Goal: Transaction & Acquisition: Book appointment/travel/reservation

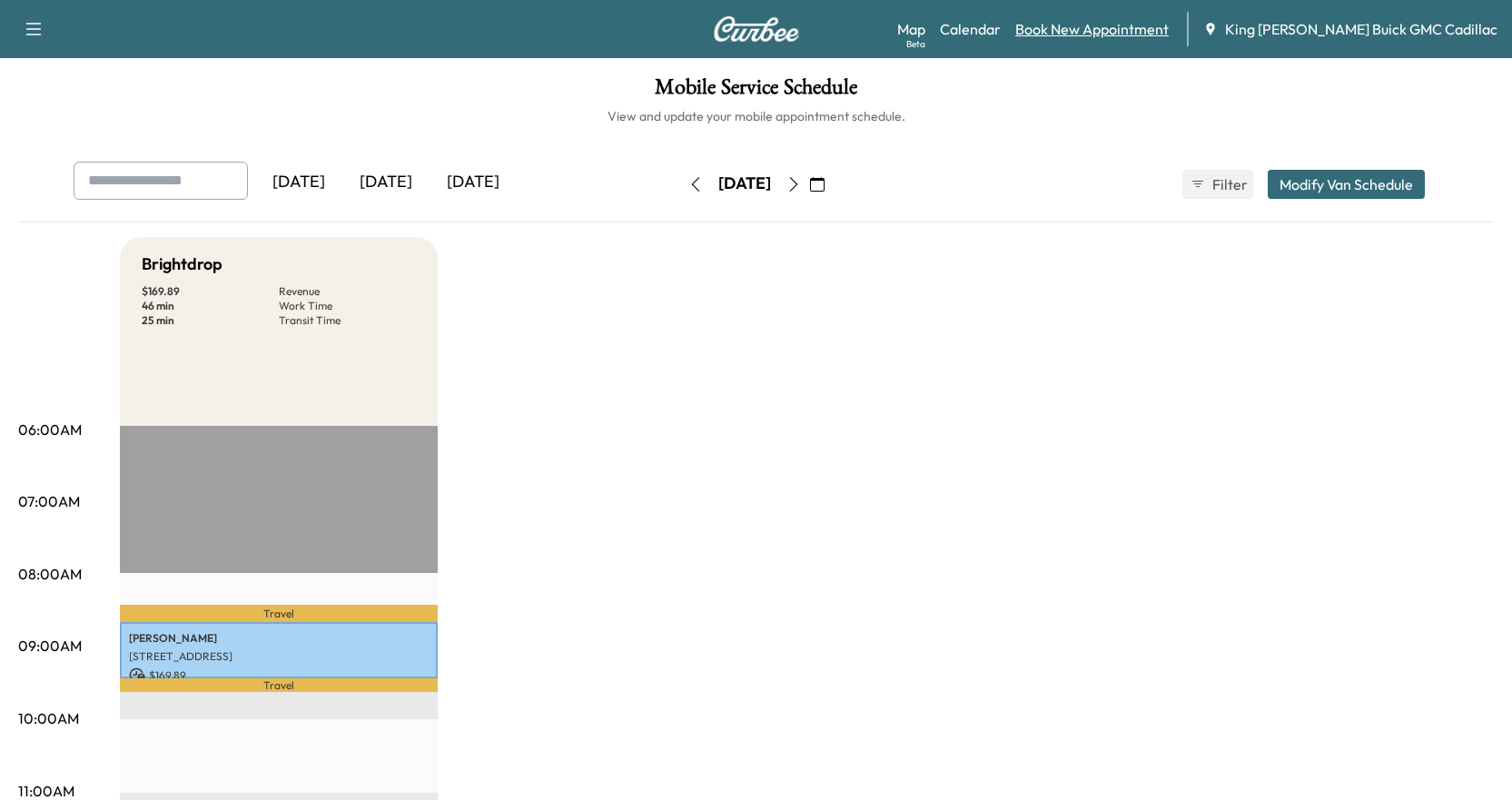
click at [1122, 23] on link "Book New Appointment" at bounding box center [1091, 29] width 154 height 22
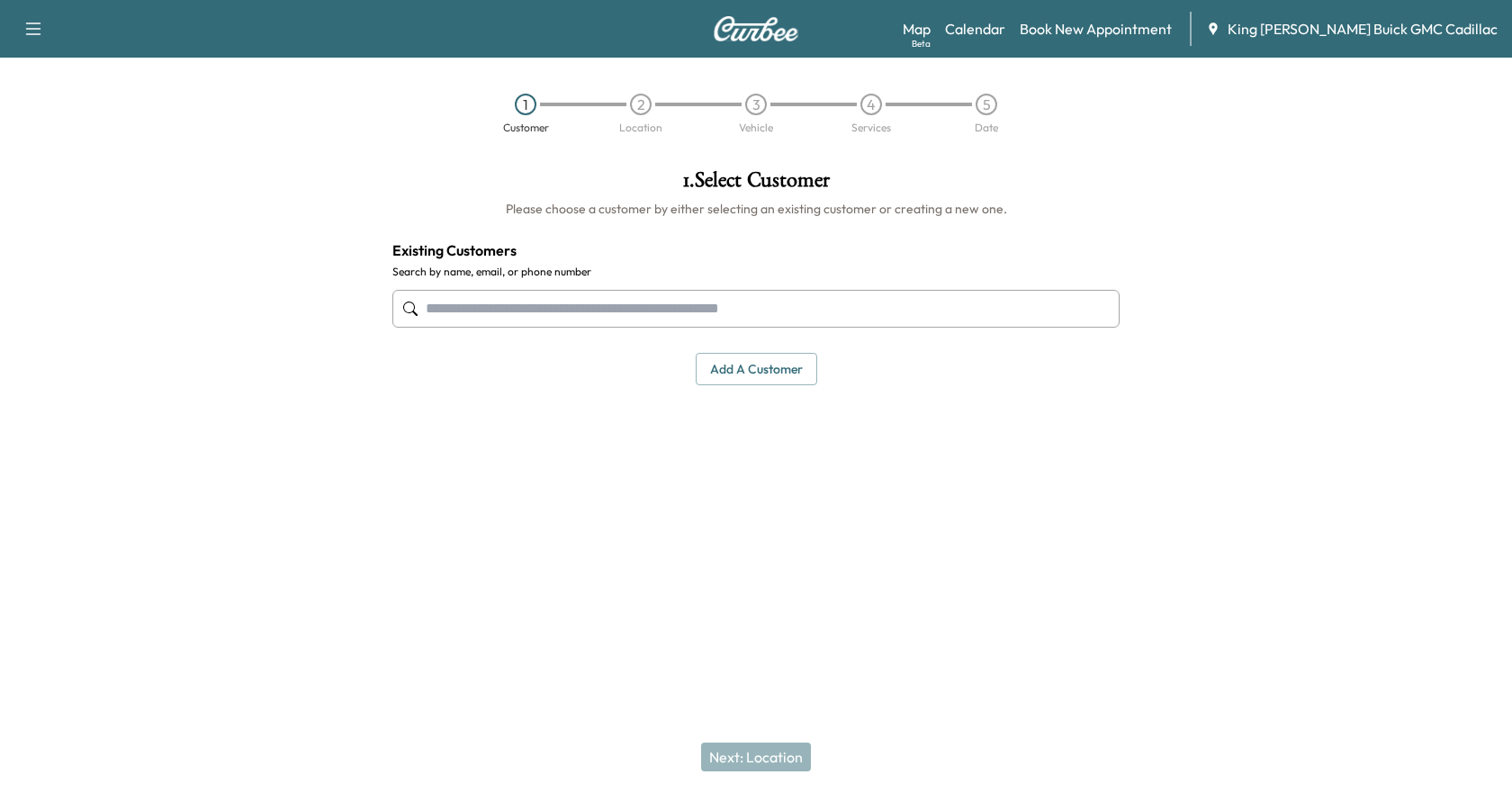
click at [704, 304] on input "text" at bounding box center [756, 308] width 727 height 37
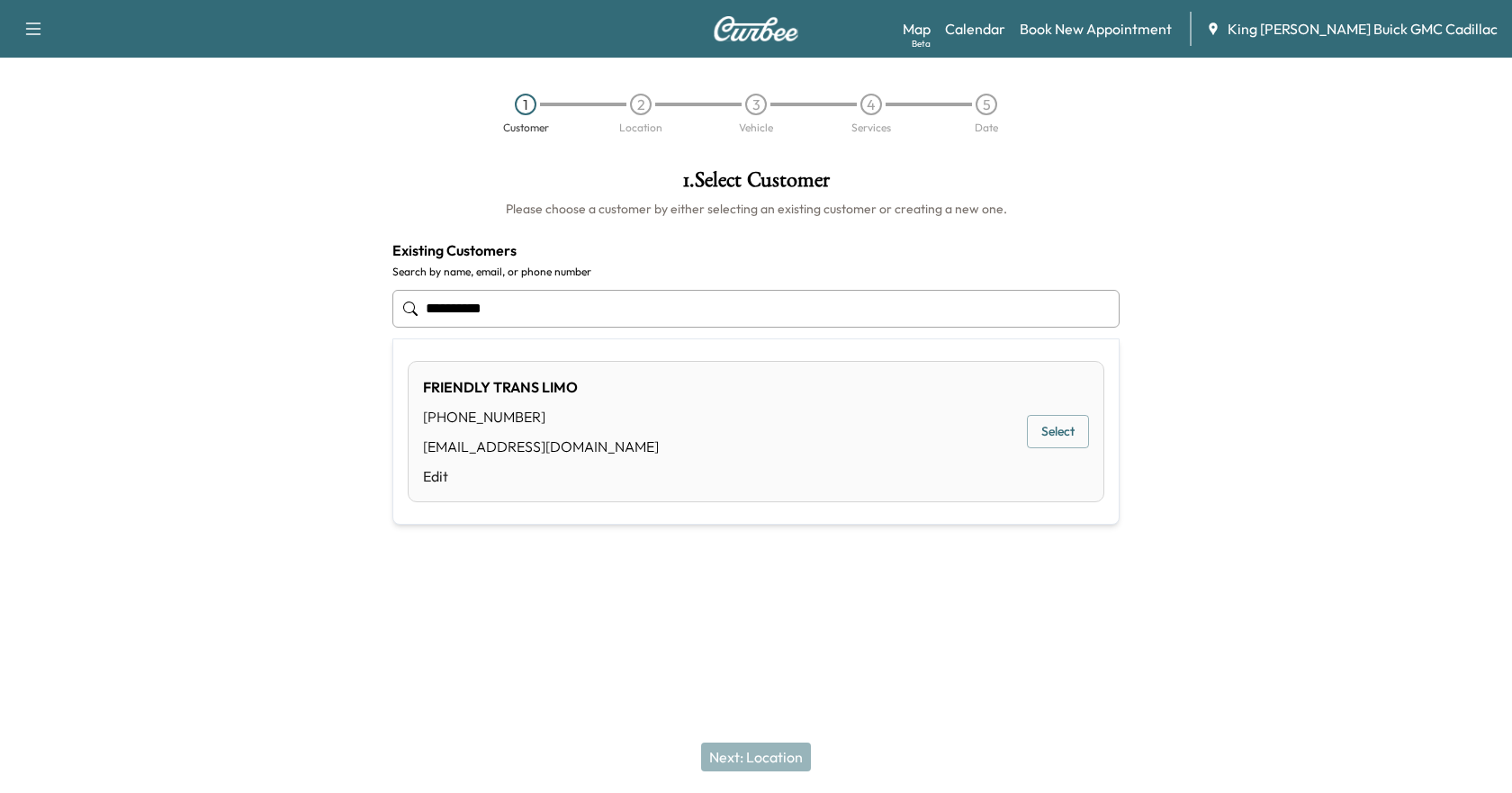
click at [1067, 431] on button "Select" at bounding box center [1058, 432] width 62 height 33
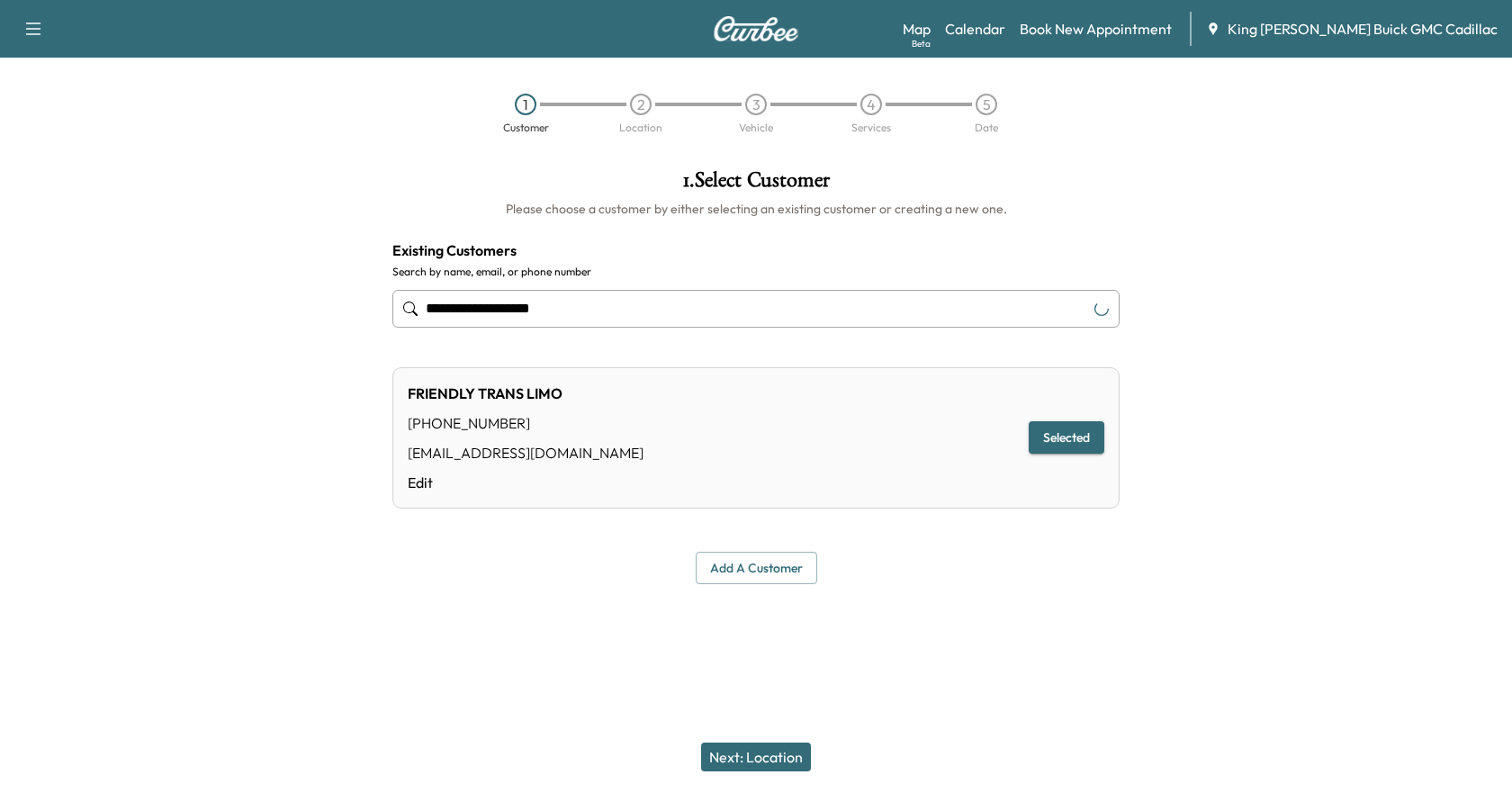
type input "**********"
click at [794, 753] on button "Next: Location" at bounding box center [756, 757] width 109 height 29
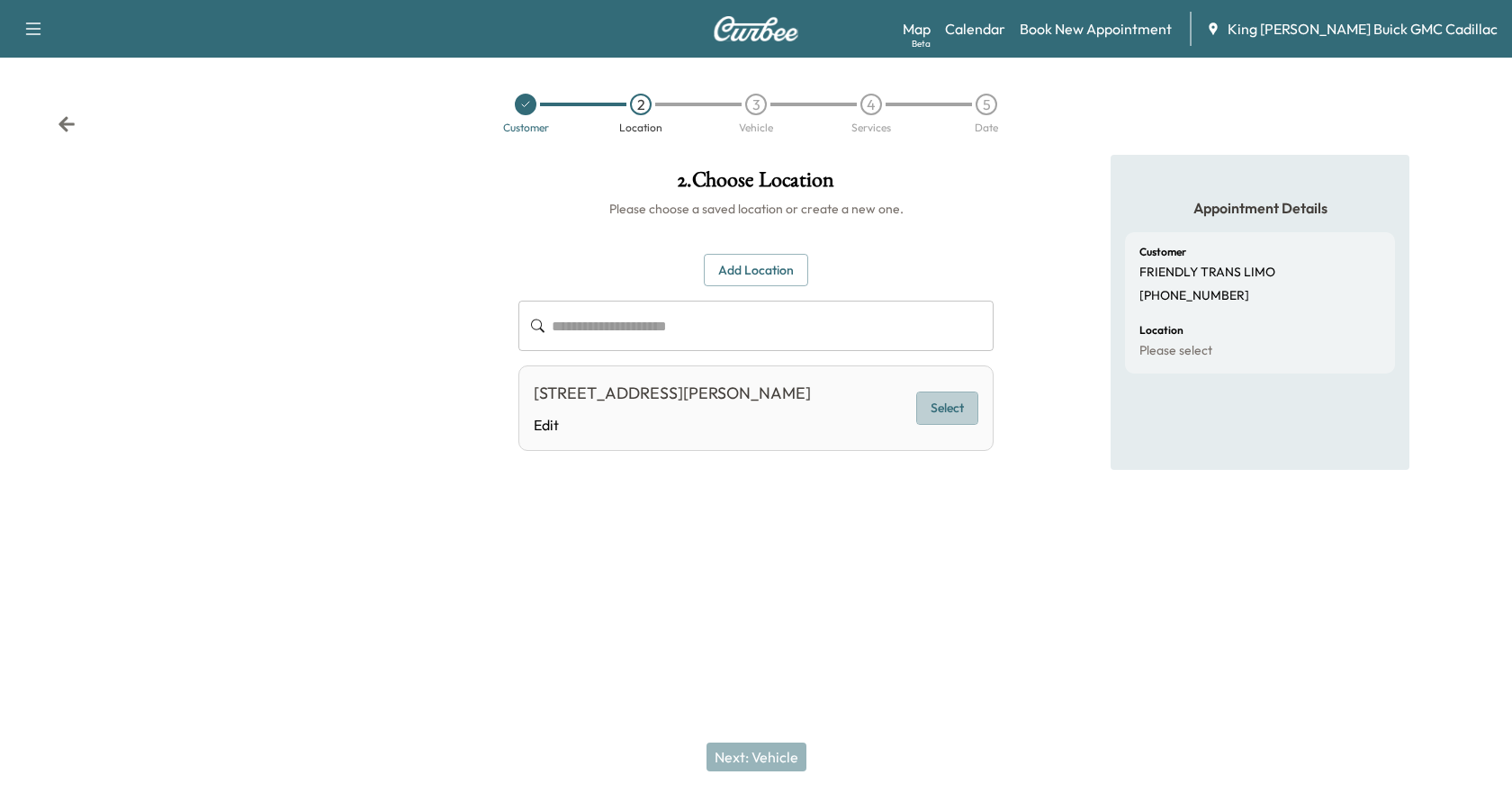
click at [923, 410] on button "Select" at bounding box center [947, 408] width 62 height 33
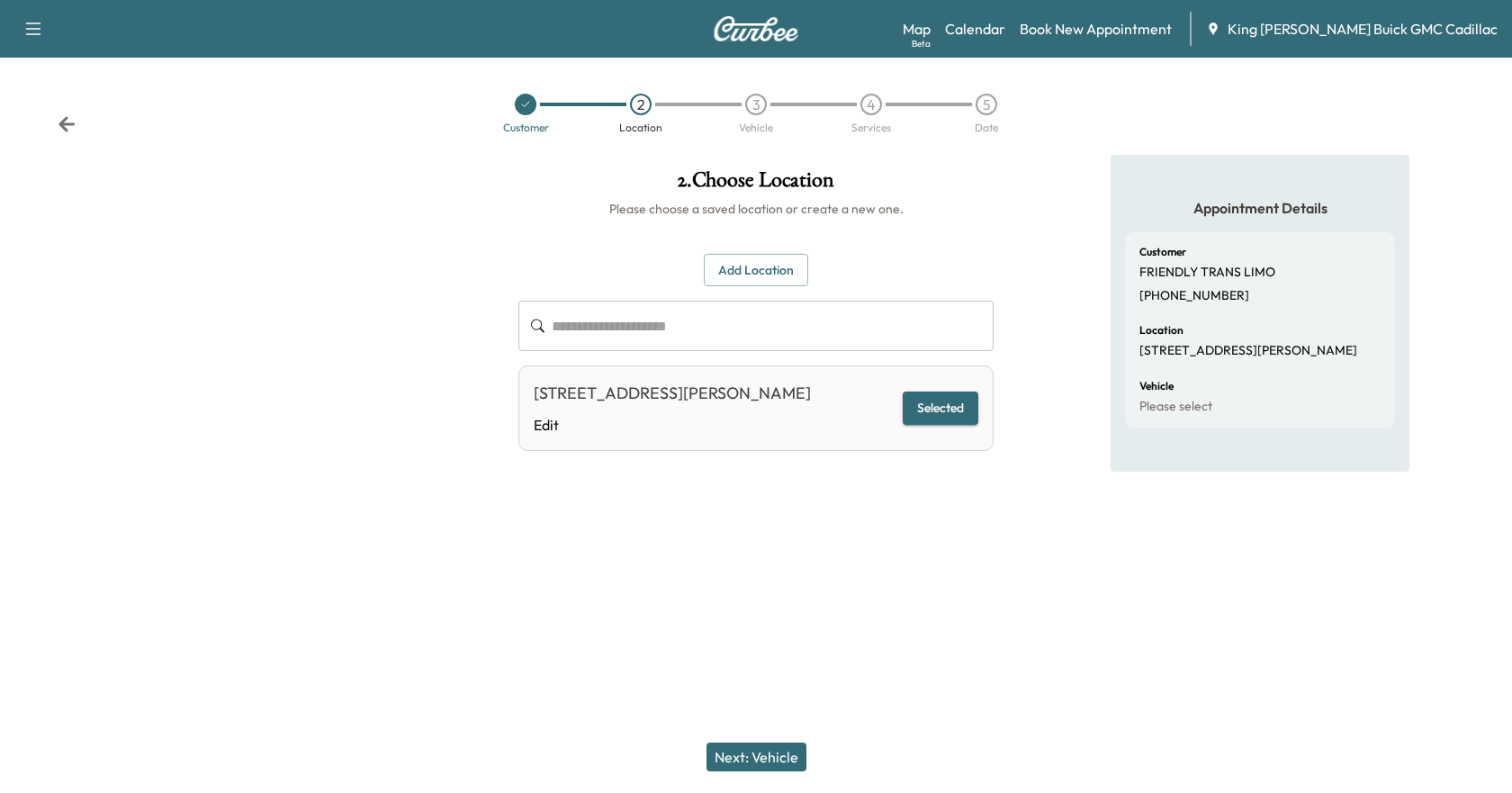
click at [780, 758] on button "Next: Vehicle" at bounding box center [756, 757] width 99 height 29
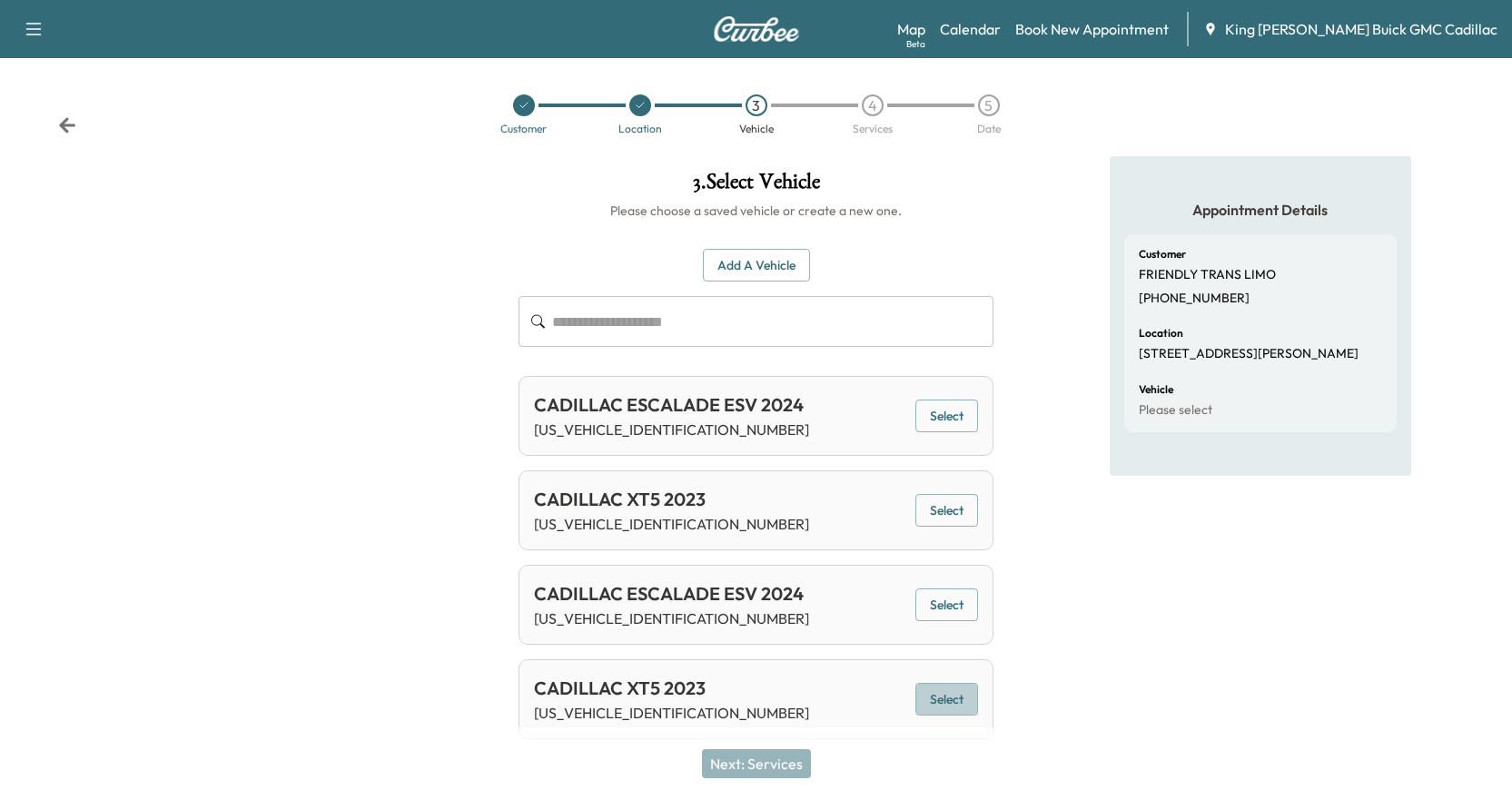
click at [947, 704] on button "Select" at bounding box center [947, 700] width 63 height 33
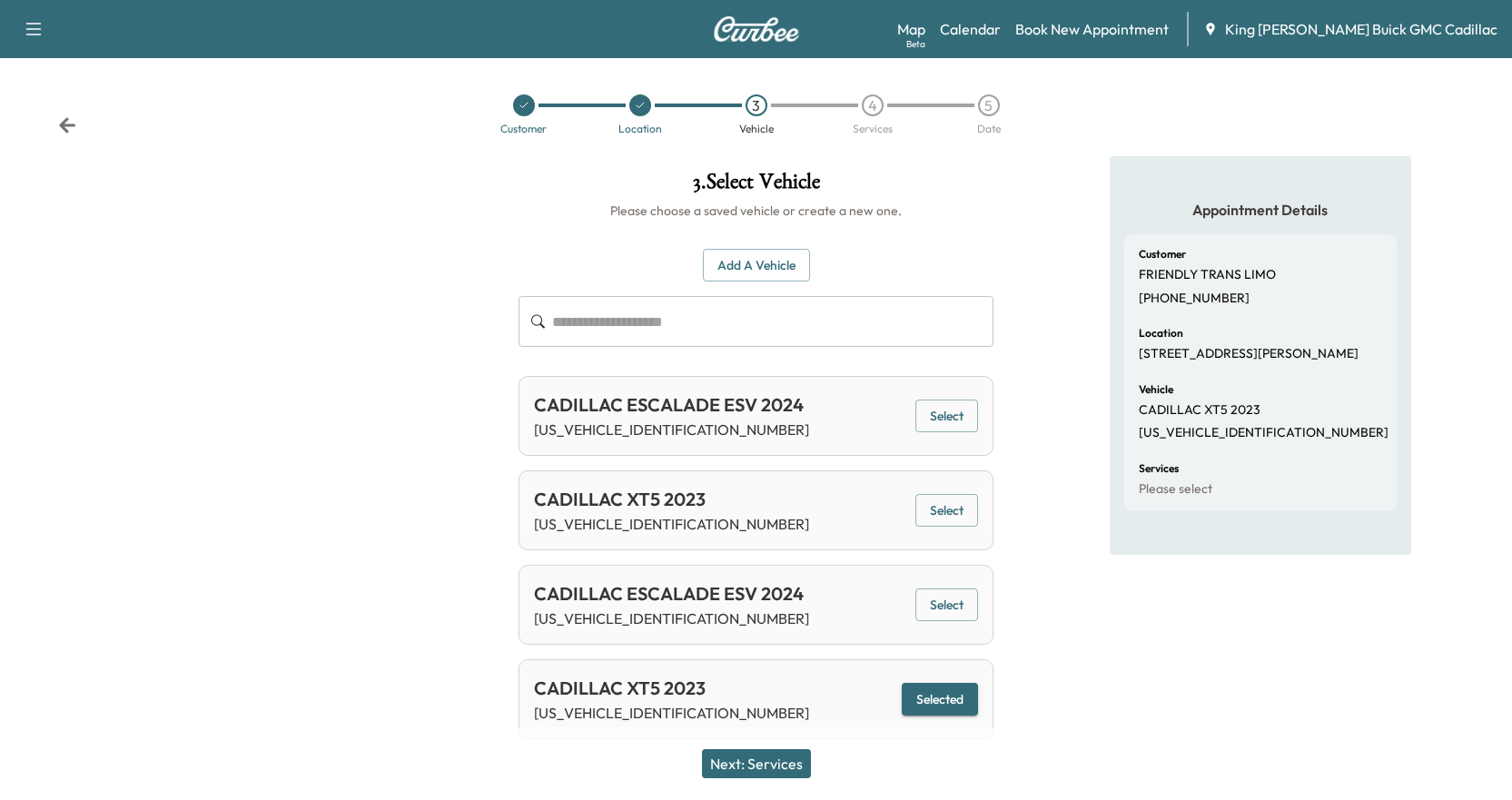
click at [790, 763] on button "Next: Services" at bounding box center [756, 764] width 109 height 29
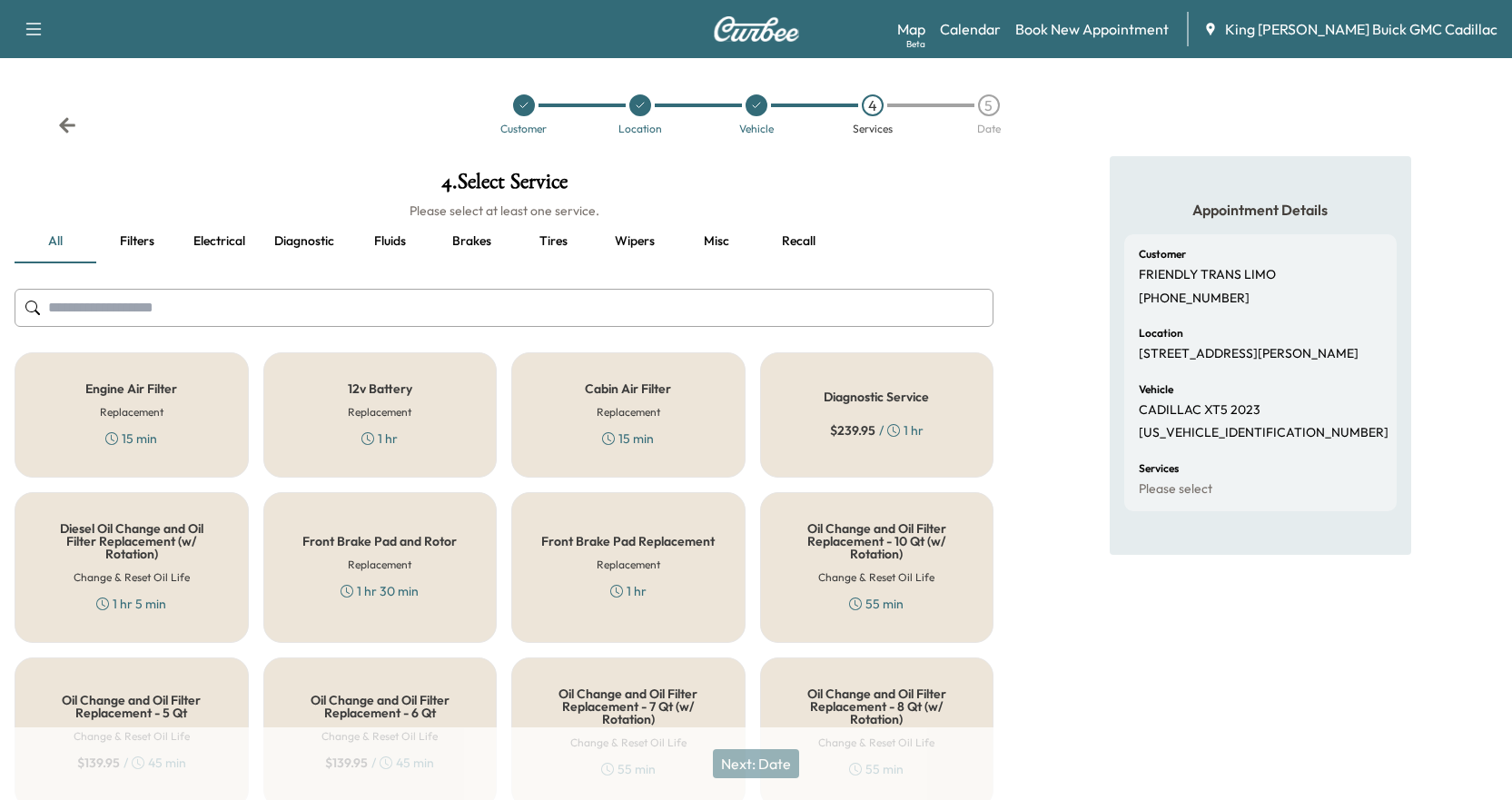
scroll to position [91, 0]
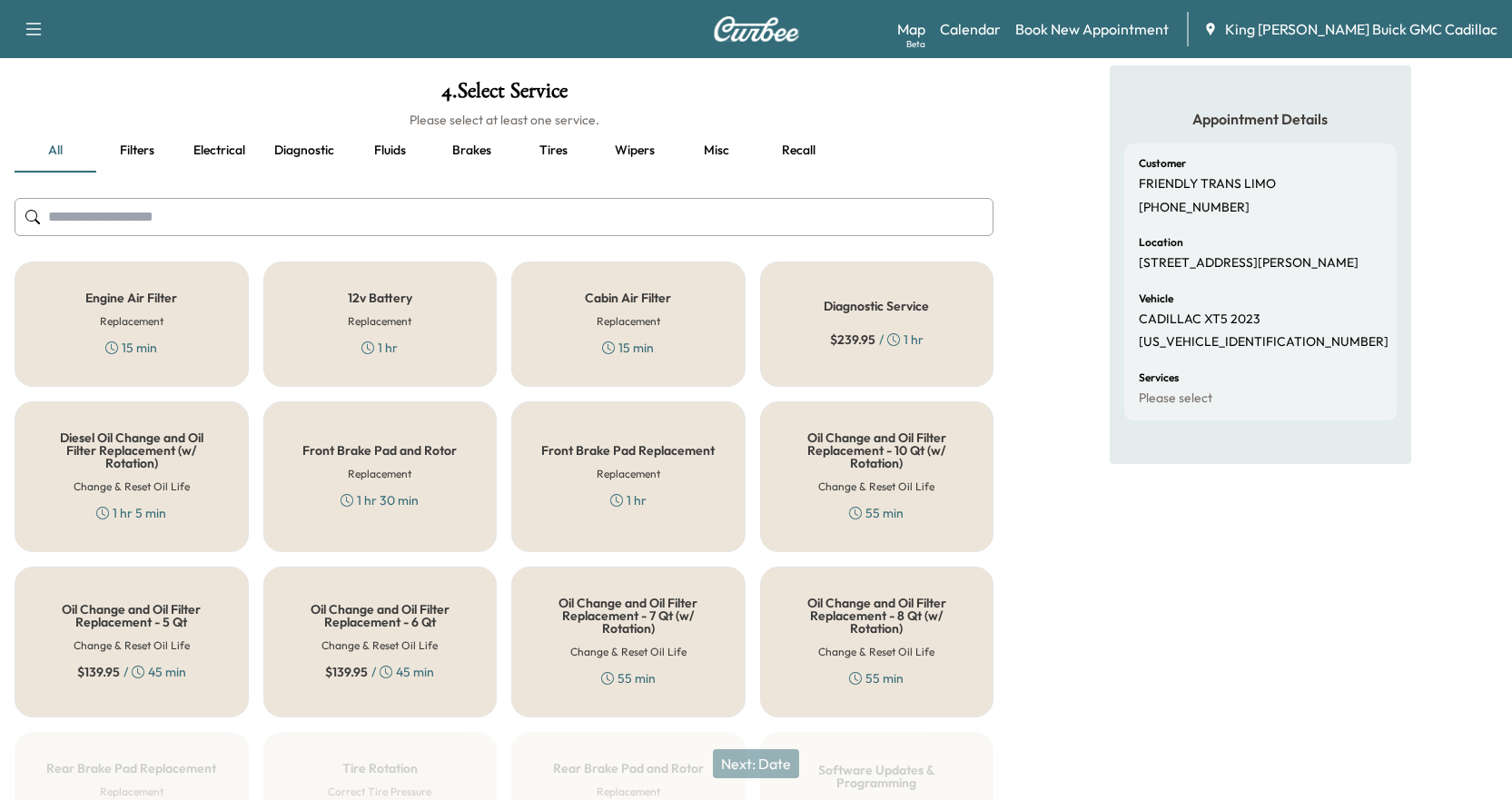
click at [396, 155] on button "Fluids" at bounding box center [390, 150] width 82 height 43
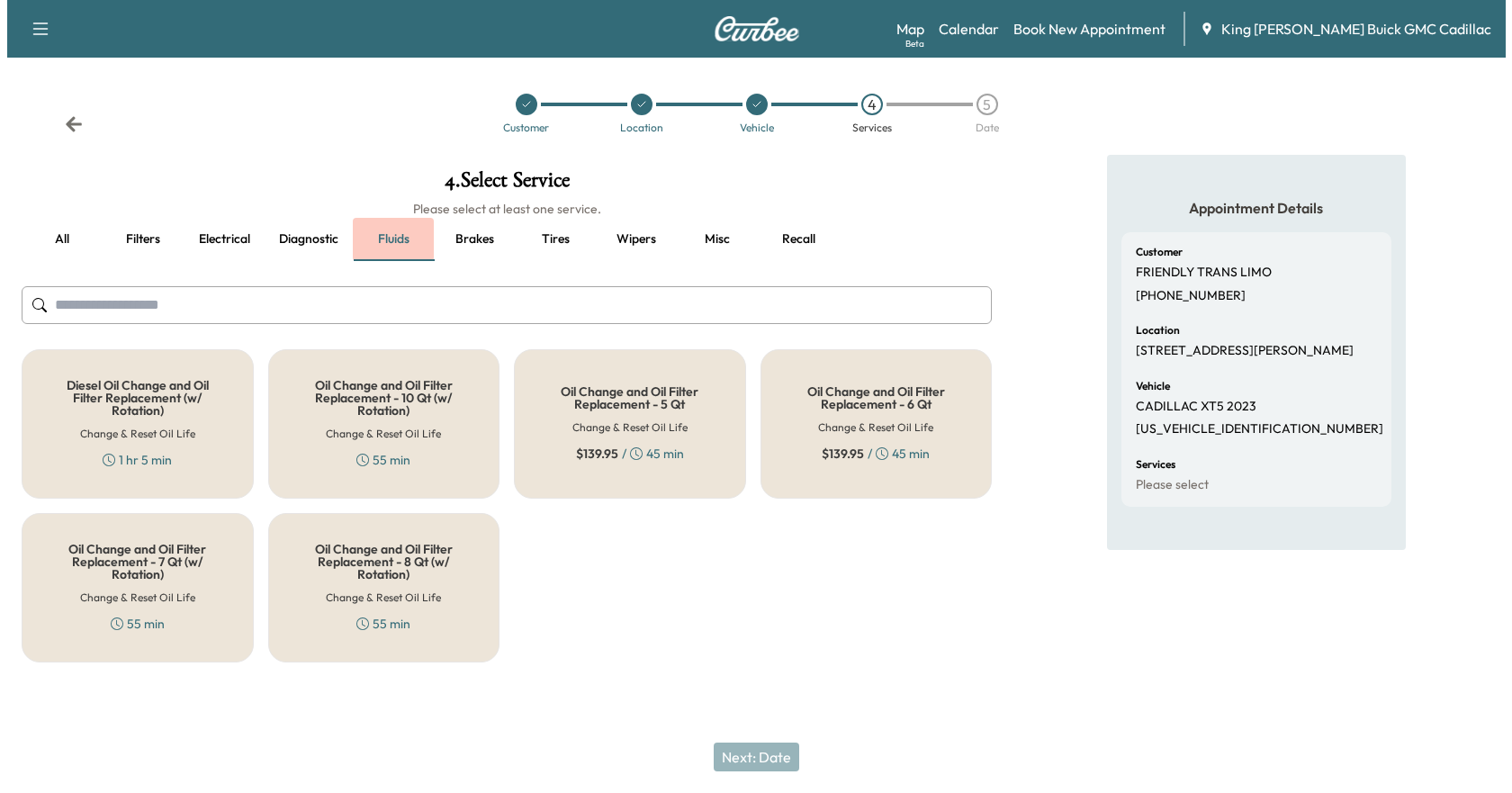
scroll to position [0, 0]
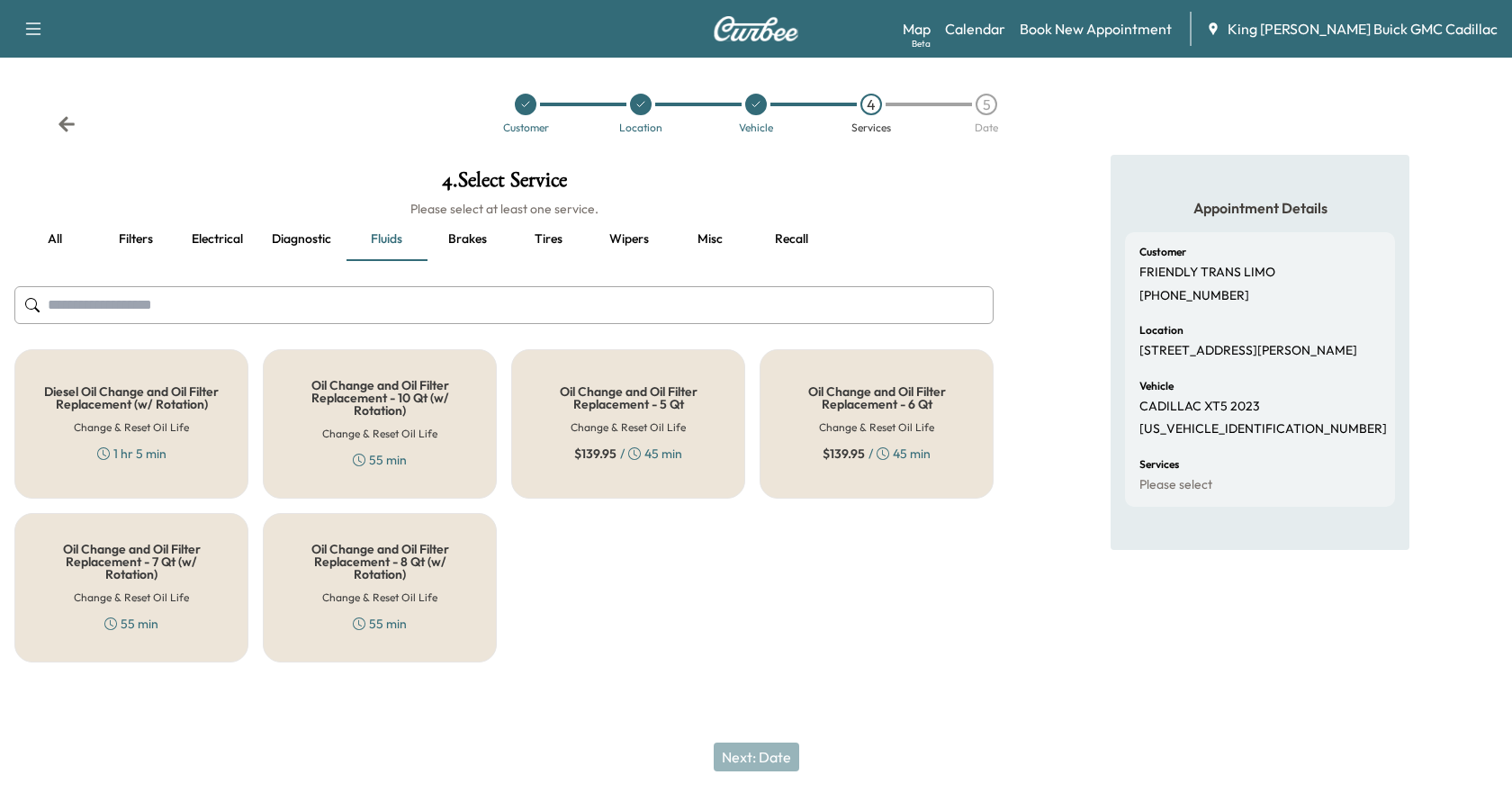
click at [859, 429] on h6 "Change & Reset Oil Life" at bounding box center [876, 428] width 115 height 16
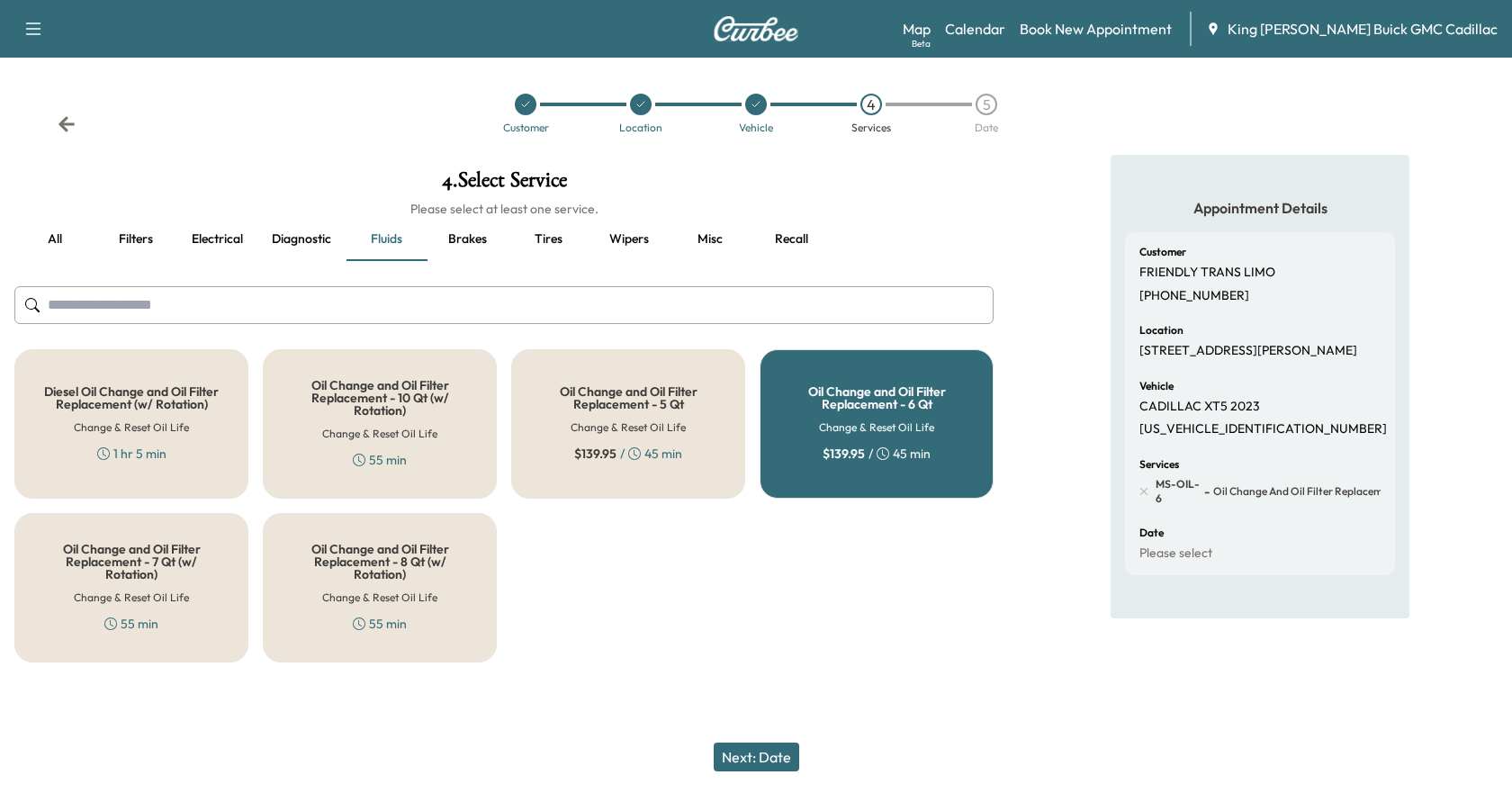
click at [746, 762] on button "Next: Date" at bounding box center [756, 757] width 86 height 29
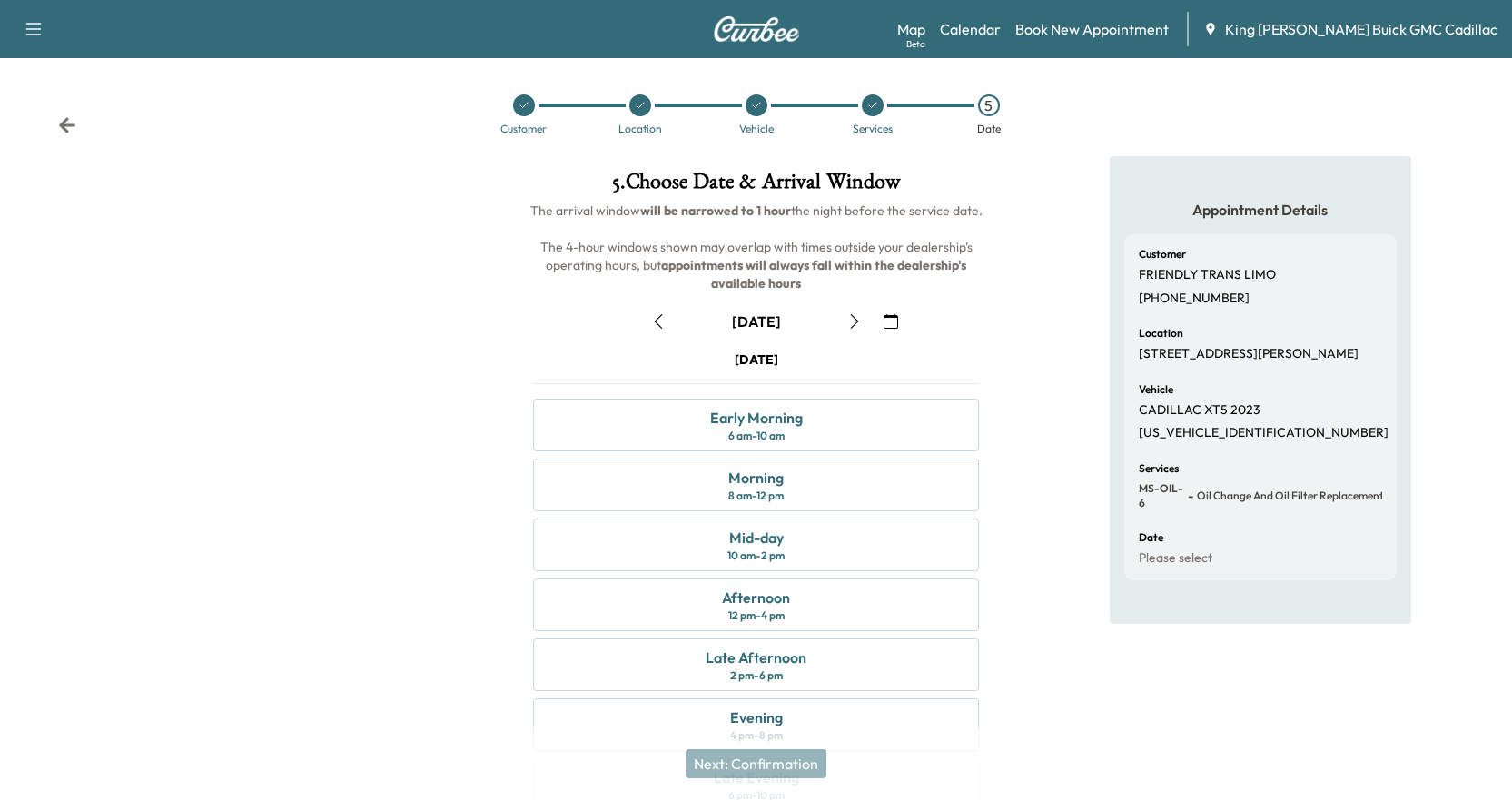
click at [64, 120] on icon at bounding box center [67, 125] width 18 height 18
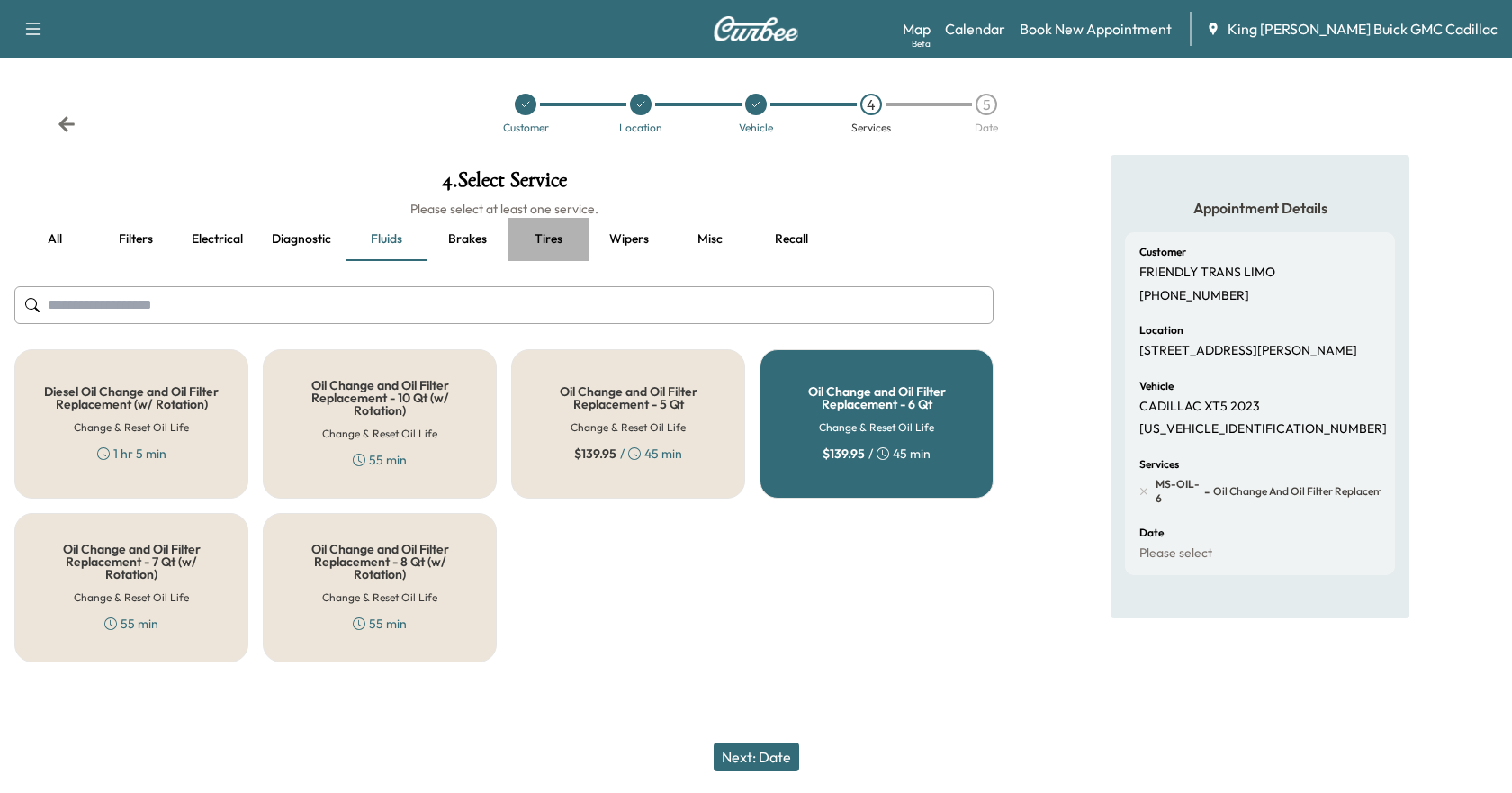
click at [558, 235] on button "Tires" at bounding box center [547, 239] width 81 height 43
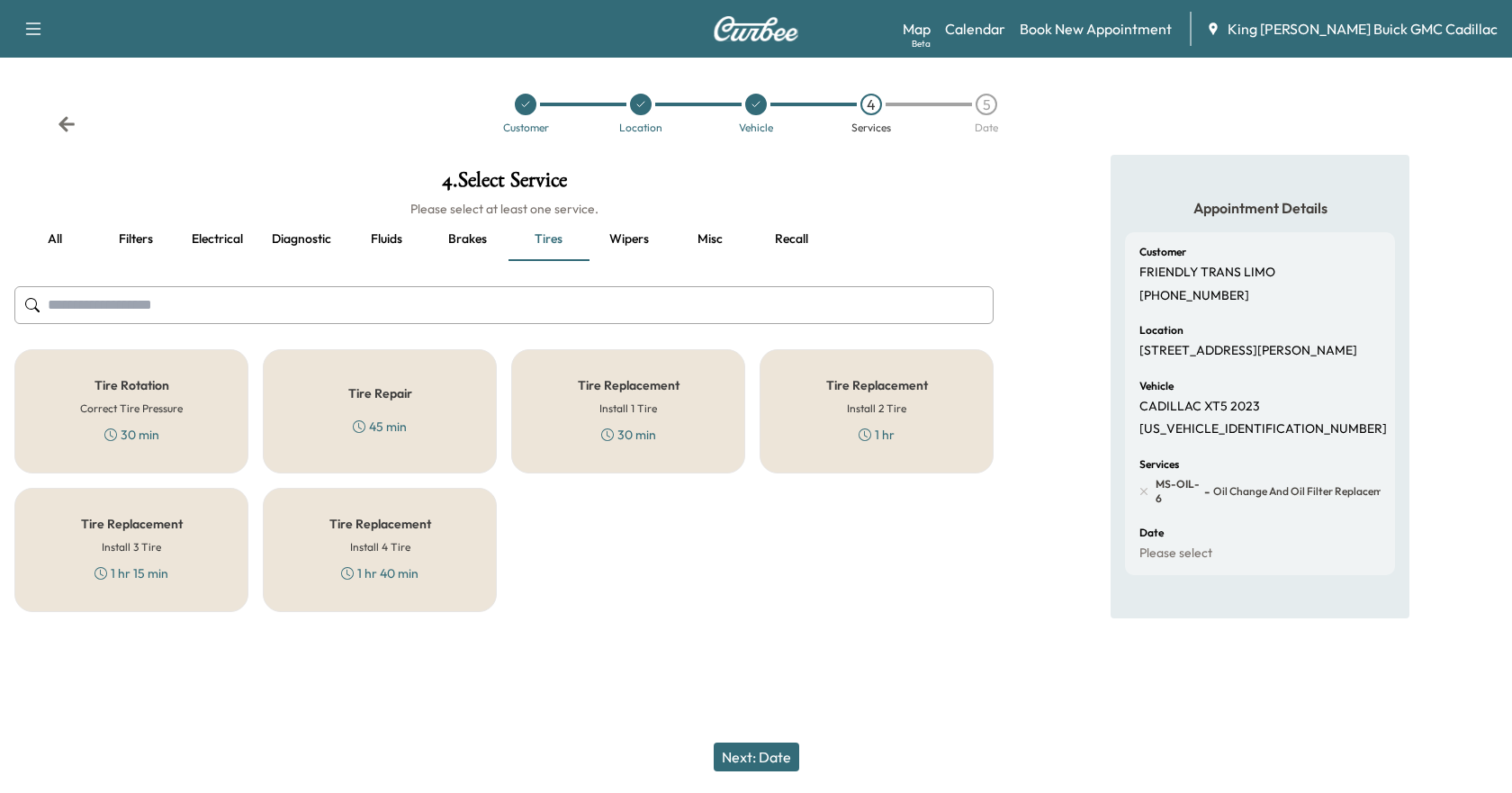
click at [171, 377] on div "Tire Rotation Correct Tire Pressure 30 min" at bounding box center [131, 412] width 234 height 124
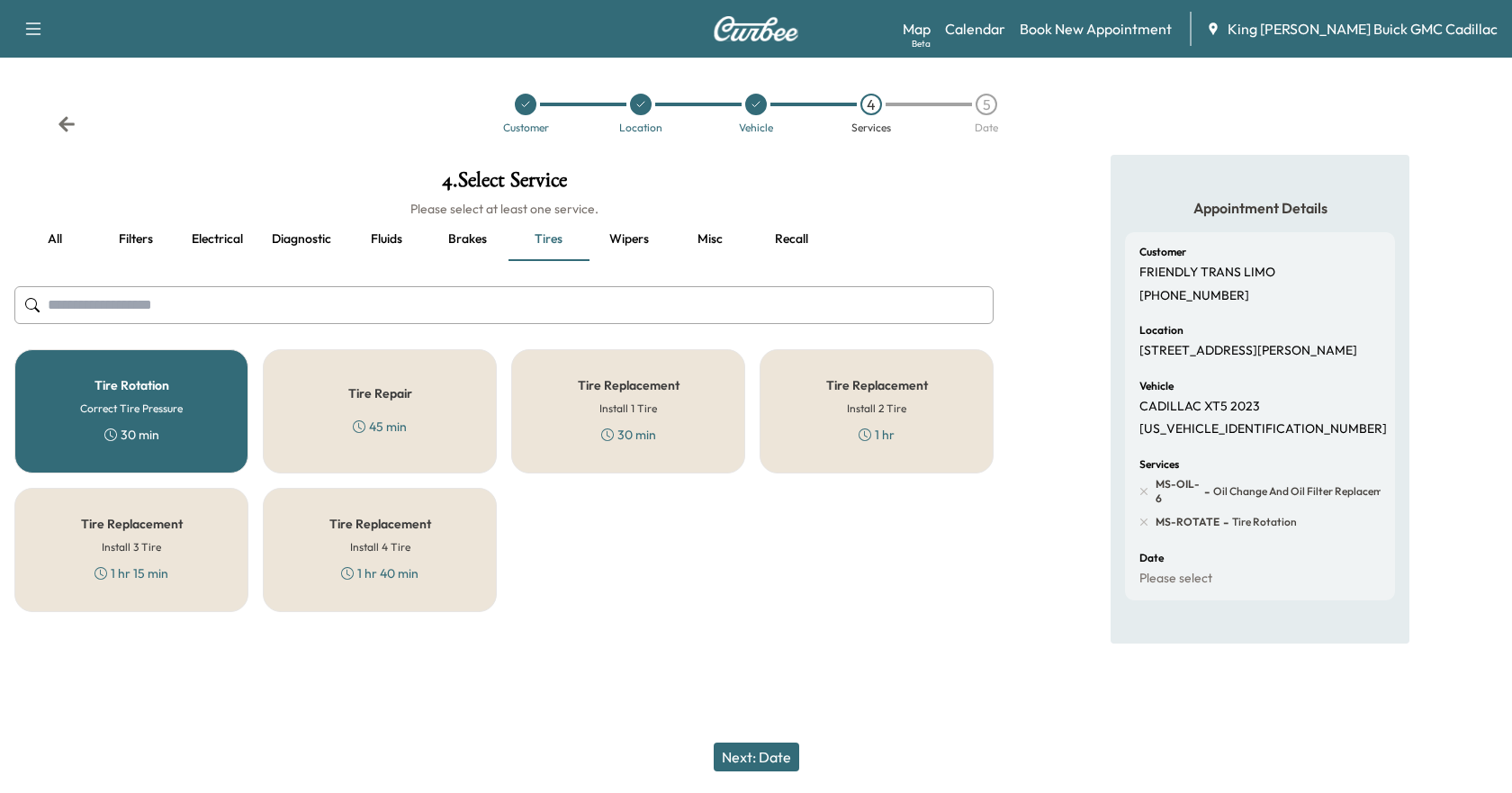
click at [774, 753] on button "Next: Date" at bounding box center [756, 757] width 86 height 29
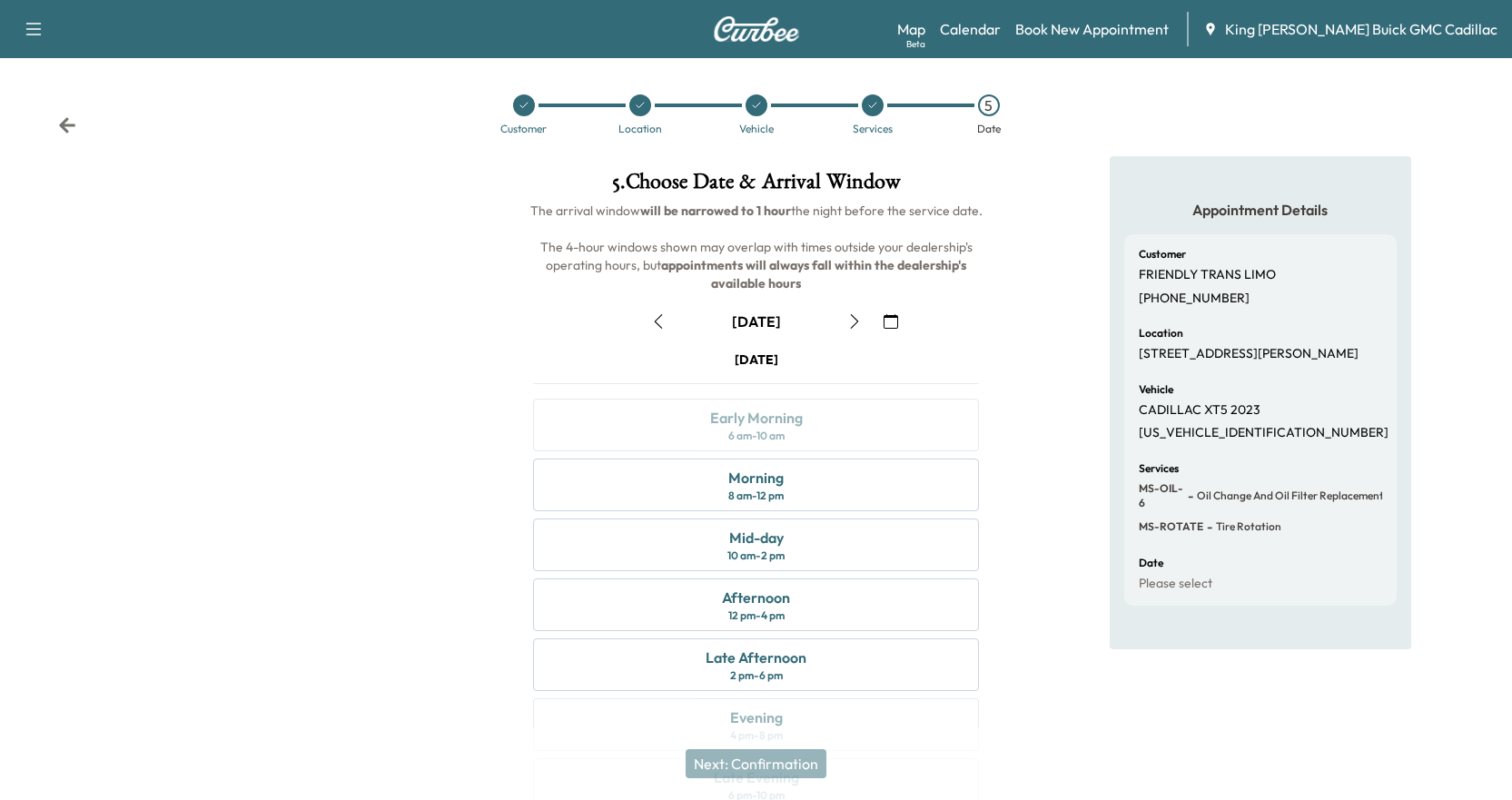
click at [663, 327] on icon "button" at bounding box center [658, 321] width 15 height 15
click at [778, 596] on div "Afternoon" at bounding box center [756, 597] width 68 height 22
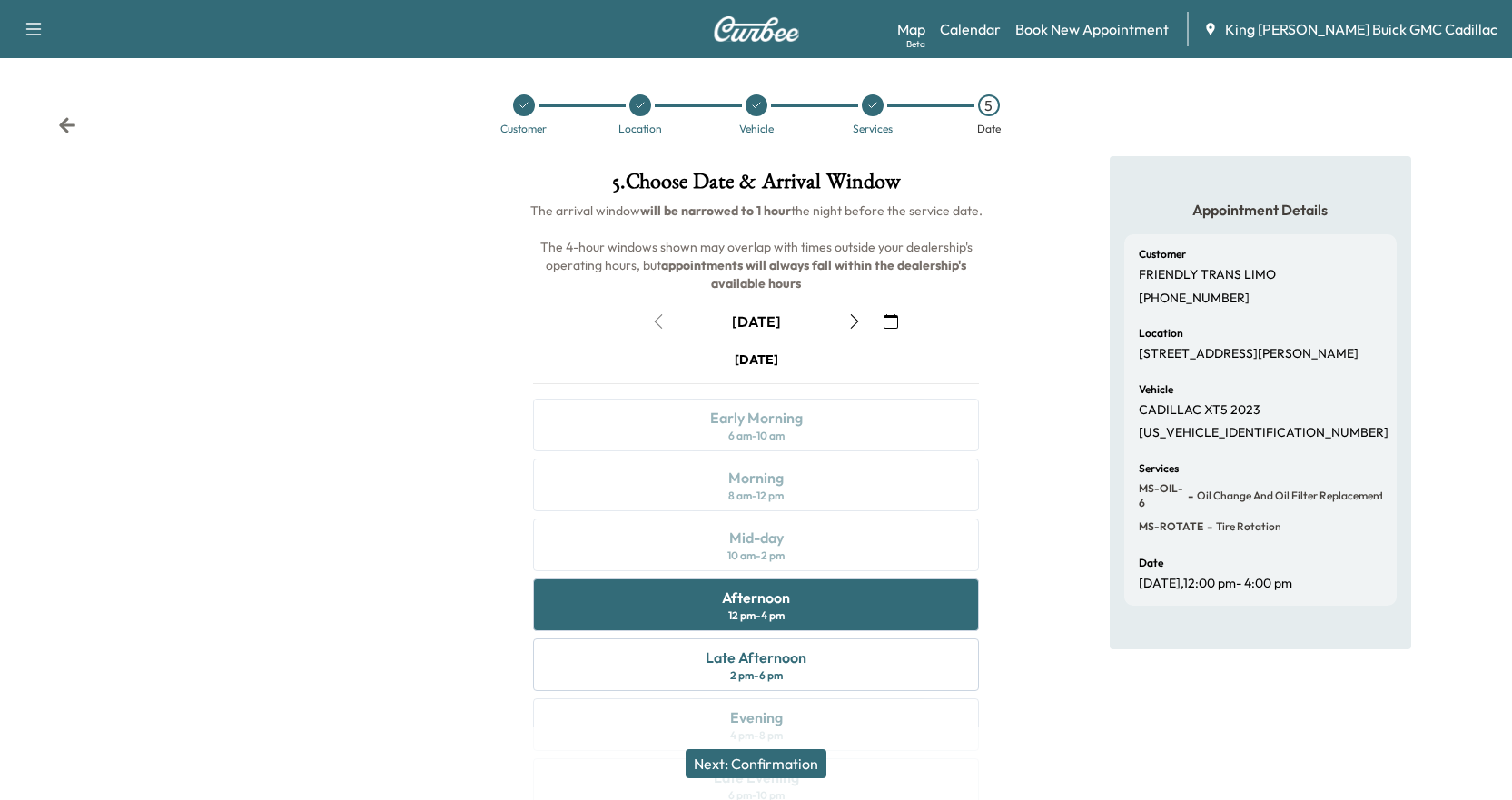
click at [794, 763] on button "Next: Confirmation" at bounding box center [755, 764] width 141 height 29
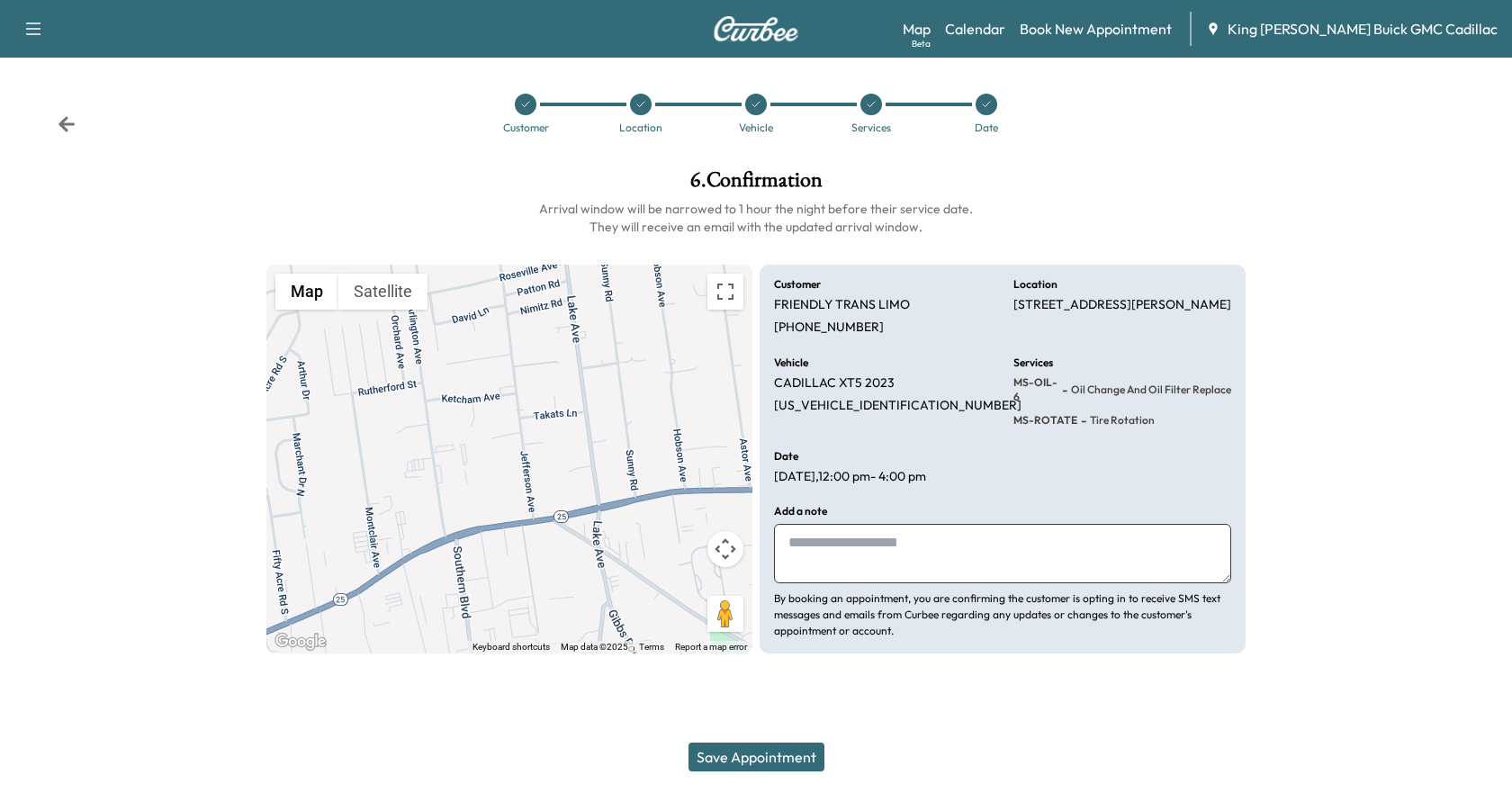
click at [1103, 43] on div "Map Beta Calendar Book New Appointment King [PERSON_NAME] Buick GMC Cadillac" at bounding box center [1200, 28] width 595 height 34
click at [1104, 29] on link "Book New Appointment" at bounding box center [1095, 29] width 152 height 22
click at [756, 35] on img at bounding box center [756, 29] width 87 height 26
